Goal: Task Accomplishment & Management: Manage account settings

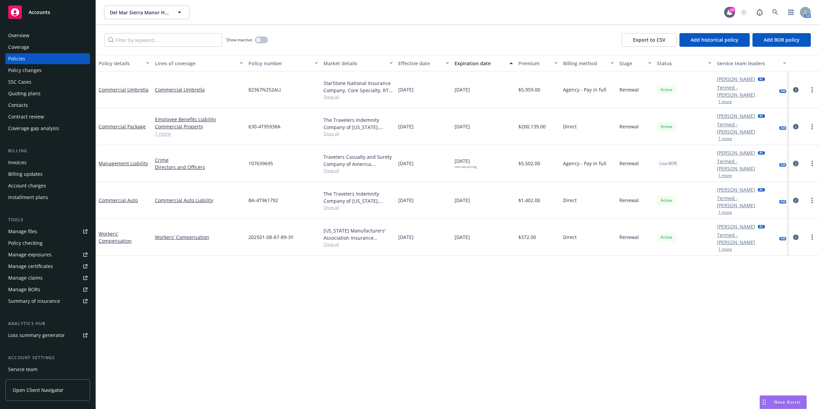
click at [796, 165] on icon "circleInformation" at bounding box center [795, 163] width 5 height 5
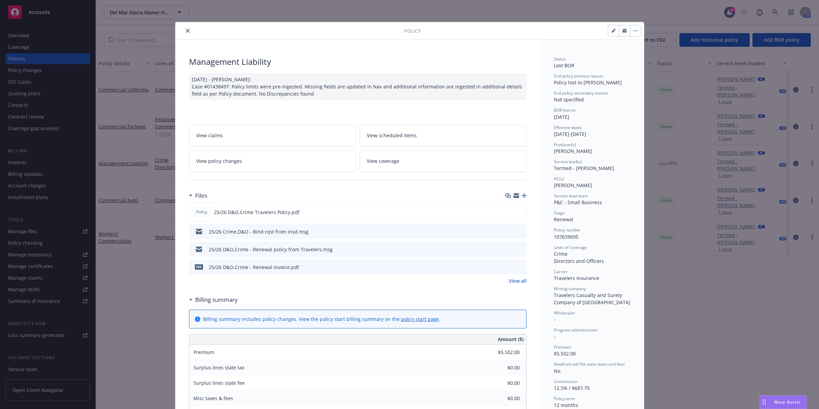
scroll to position [20, 0]
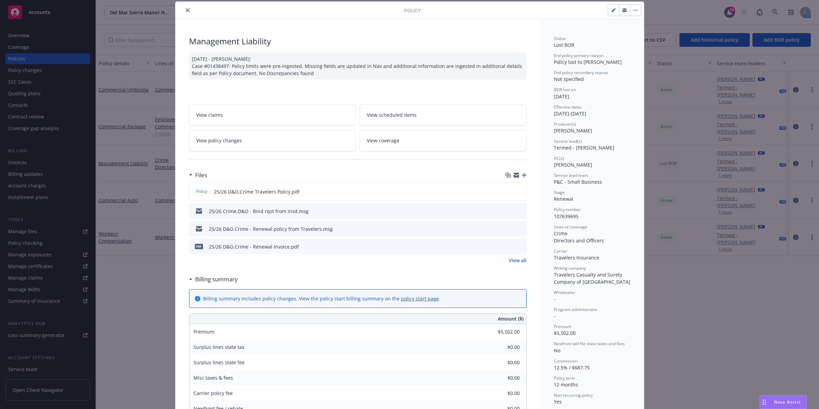
click at [611, 12] on icon "button" at bounding box center [613, 10] width 4 height 4
select select "RENEWAL"
select select "12"
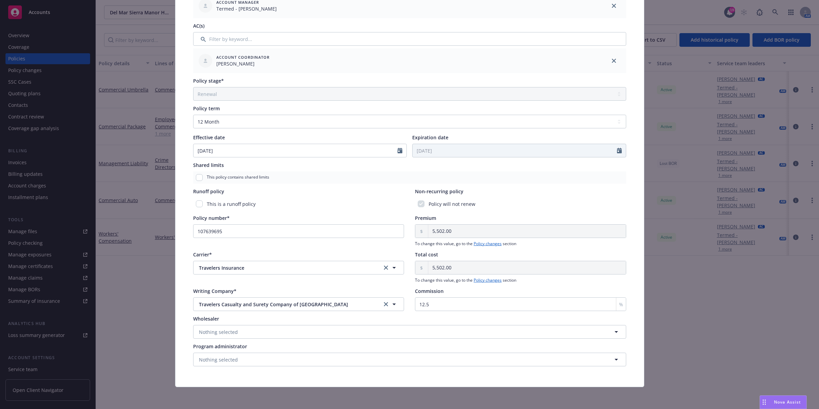
scroll to position [0, 0]
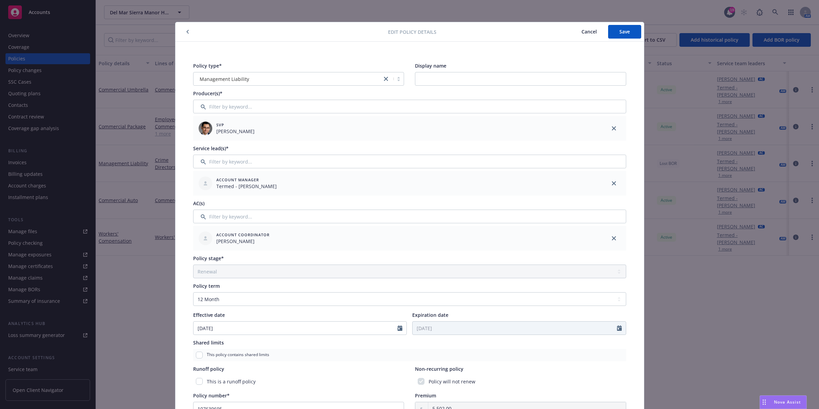
click at [583, 32] on span "Cancel" at bounding box center [588, 31] width 15 height 6
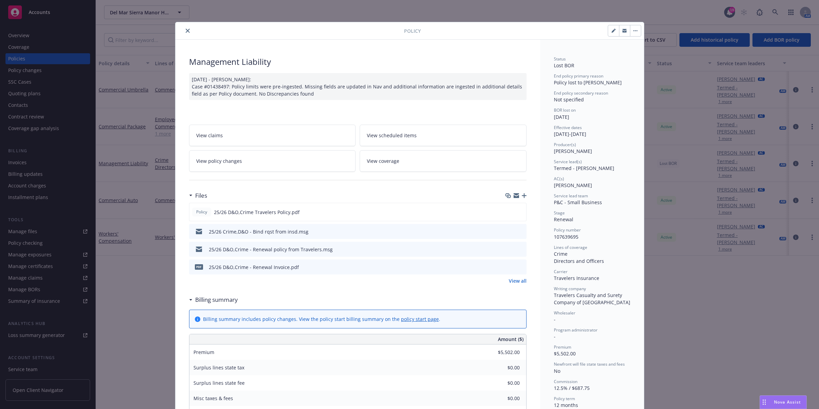
click at [238, 163] on link "View policy changes" at bounding box center [272, 160] width 167 height 21
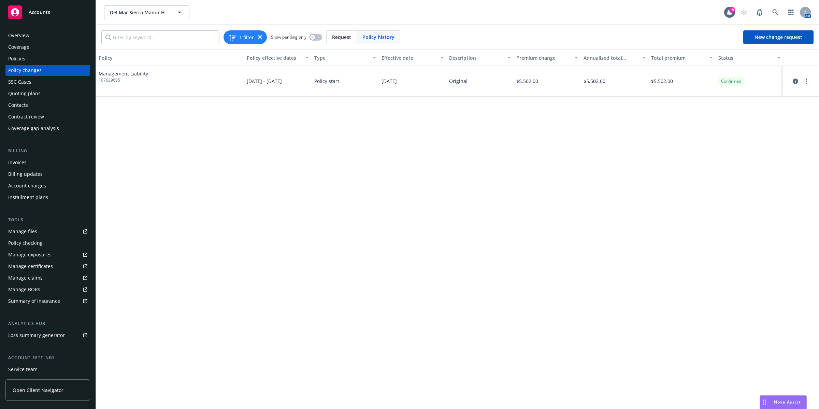
click at [32, 288] on div "Manage BORs" at bounding box center [24, 289] width 32 height 11
click at [15, 58] on div "Policies" at bounding box center [16, 58] width 17 height 11
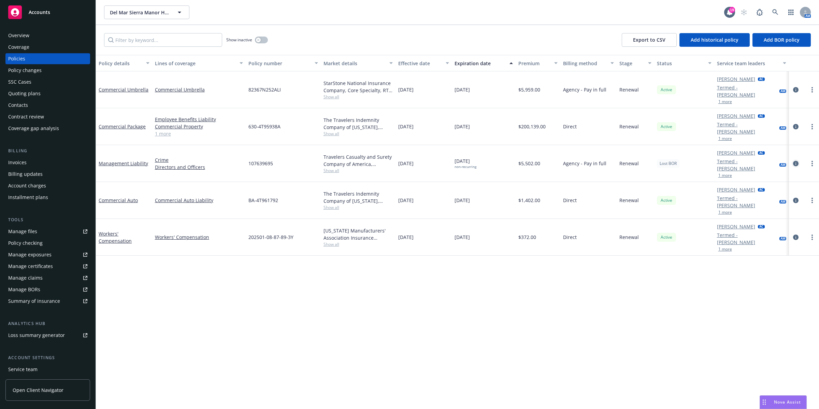
click at [794, 162] on icon "circleInformation" at bounding box center [795, 163] width 5 height 5
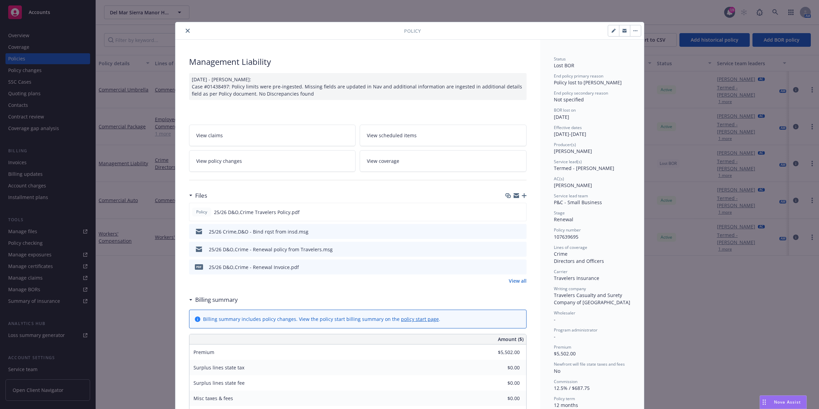
scroll to position [20, 0]
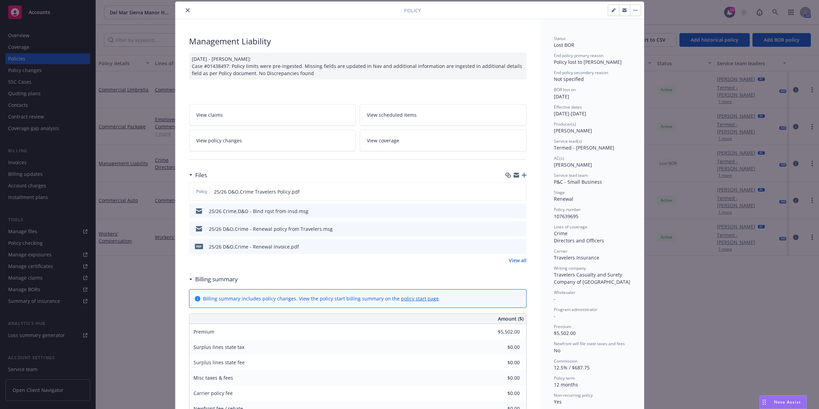
click at [522, 176] on icon "button" at bounding box center [524, 175] width 5 height 5
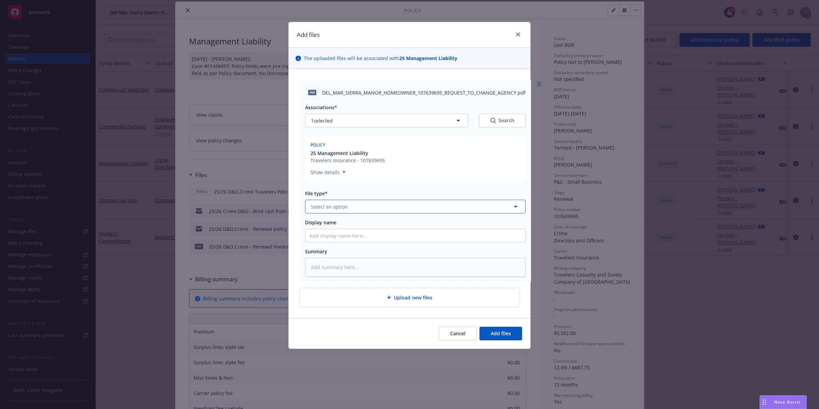
click at [371, 202] on button "Select an option" at bounding box center [415, 207] width 220 height 14
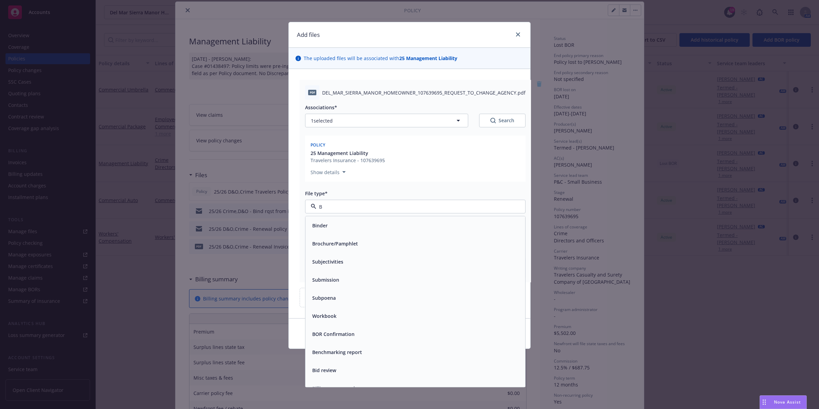
type input "Bo"
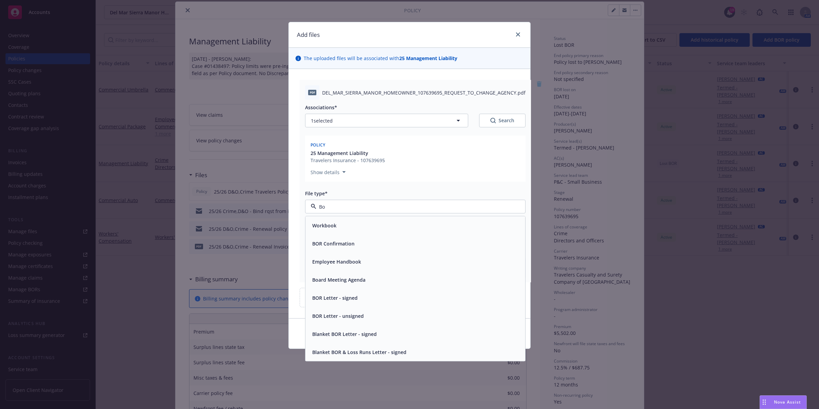
click at [339, 243] on span "BOR Confirmation" at bounding box center [333, 243] width 42 height 7
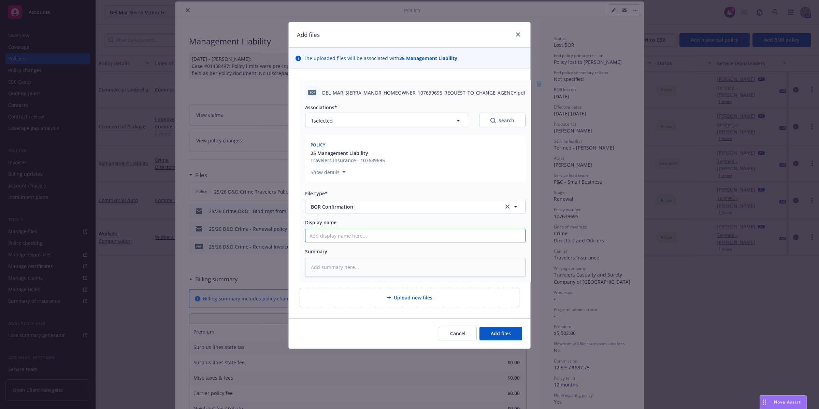
click at [337, 234] on input "Display name" at bounding box center [415, 235] width 220 height 13
type textarea "x"
type input "B"
type textarea "x"
type input "BO"
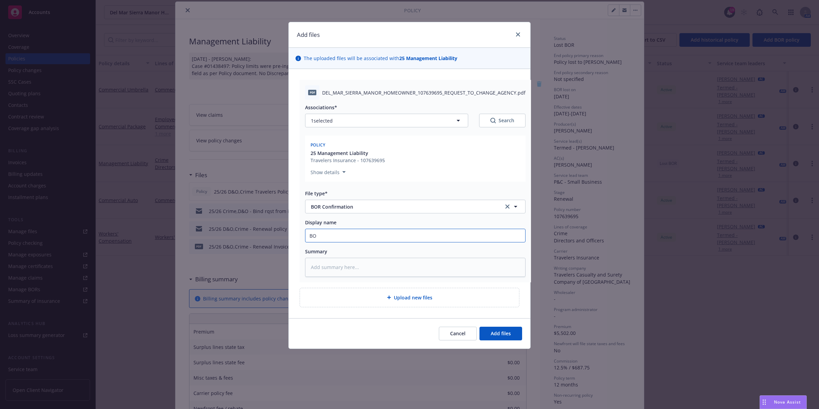
type textarea "x"
type input "BOR"
type textarea "x"
type input "BOR-"
type textarea "x"
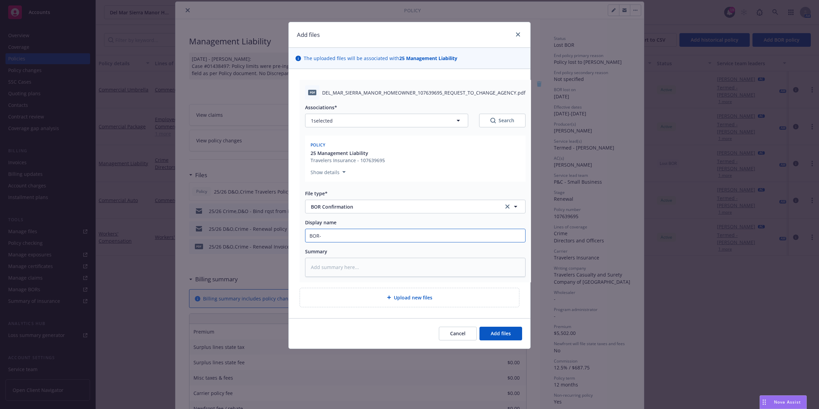
type input "BOR-"
paste input "DEL [GEOGRAPHIC_DATA] HOMEOWNER - 107639695 - Request to Change Agency"
type textarea "x"
click at [357, 233] on input "[GEOGRAPHIC_DATA] HOMEOWNER - 107639695 - Request to Change Agency" at bounding box center [415, 235] width 220 height 13
type input "[GEOGRAPHIC_DATA] HOMEOWNER - 107639695 - Request to Change Agency"
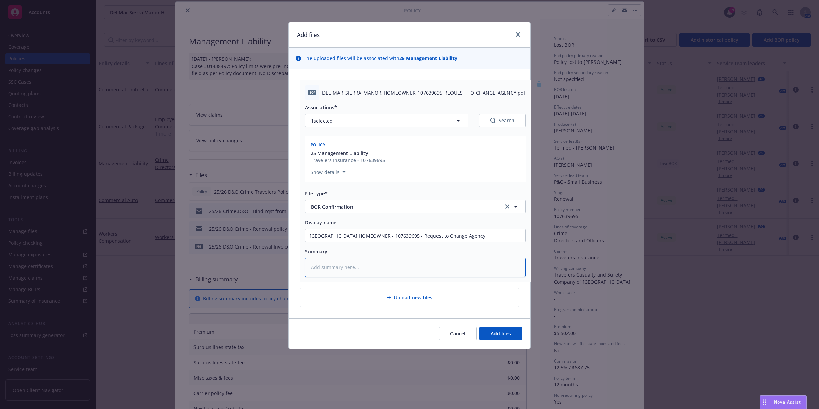
click at [398, 273] on textarea at bounding box center [415, 267] width 220 height 19
paste textarea "[GEOGRAPHIC_DATA] HOMEOWNER - 107639695 - Request to Change Agency"
type textarea "x"
type textarea "[GEOGRAPHIC_DATA] HOMEOWNER - 107639695 - Request to Change Agency"
click at [507, 333] on span "Add files" at bounding box center [501, 333] width 20 height 6
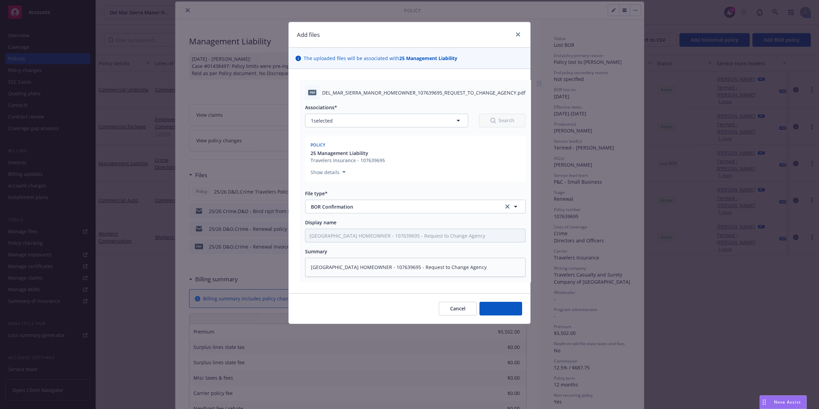
type textarea "x"
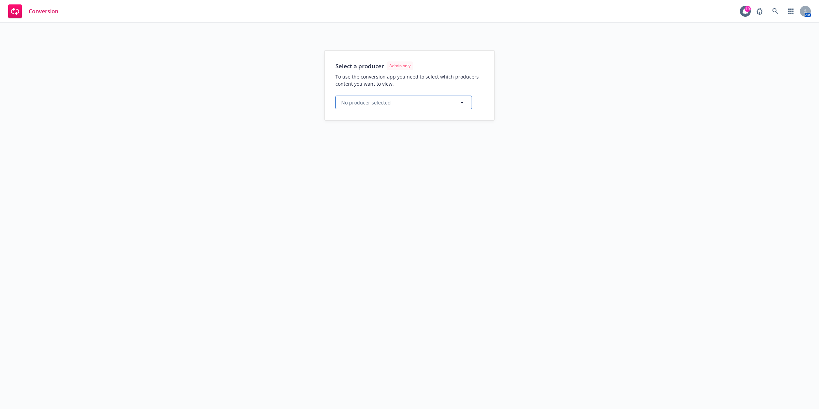
click at [462, 101] on icon "button" at bounding box center [462, 102] width 8 height 8
